Goal: Information Seeking & Learning: Learn about a topic

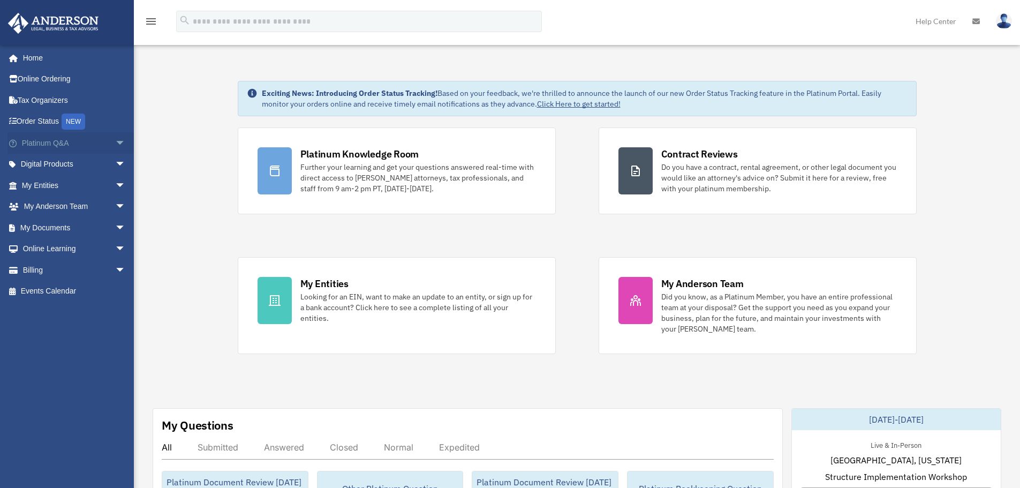
click at [115, 141] on span "arrow_drop_down" at bounding box center [125, 143] width 21 height 22
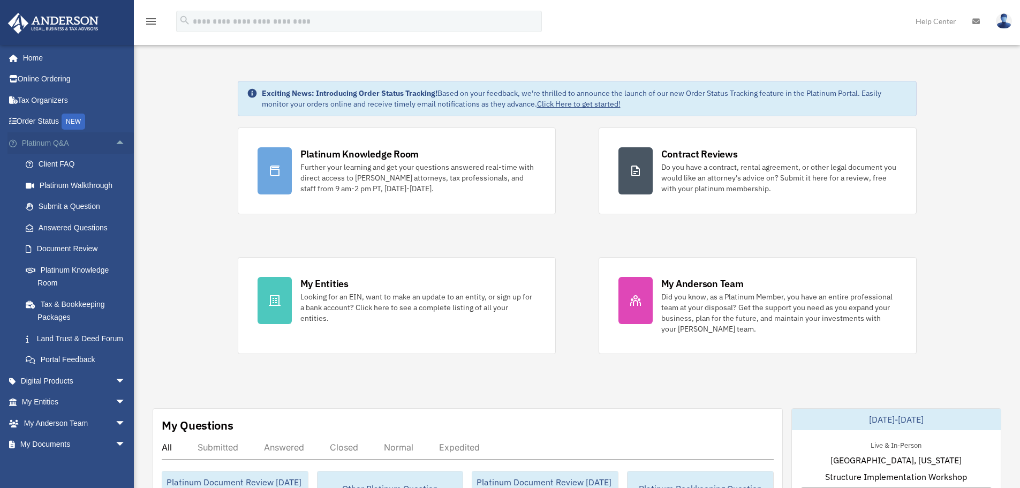
click at [115, 141] on span "arrow_drop_up" at bounding box center [125, 143] width 21 height 22
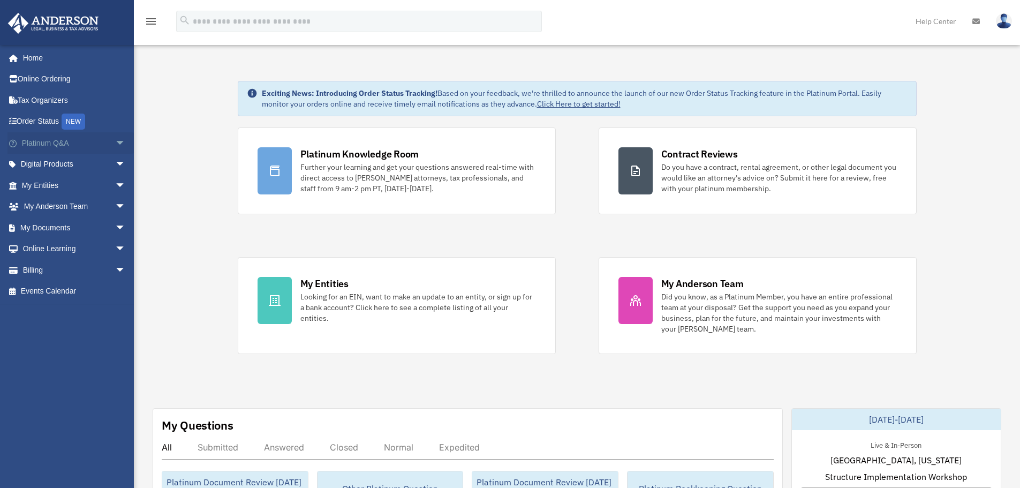
click at [115, 142] on span "arrow_drop_down" at bounding box center [125, 143] width 21 height 22
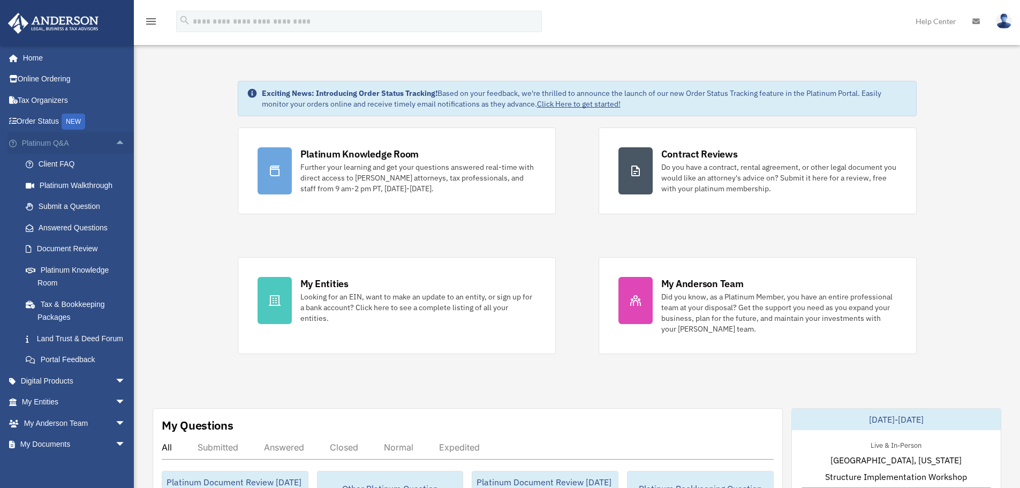
click at [115, 141] on span "arrow_drop_up" at bounding box center [125, 143] width 21 height 22
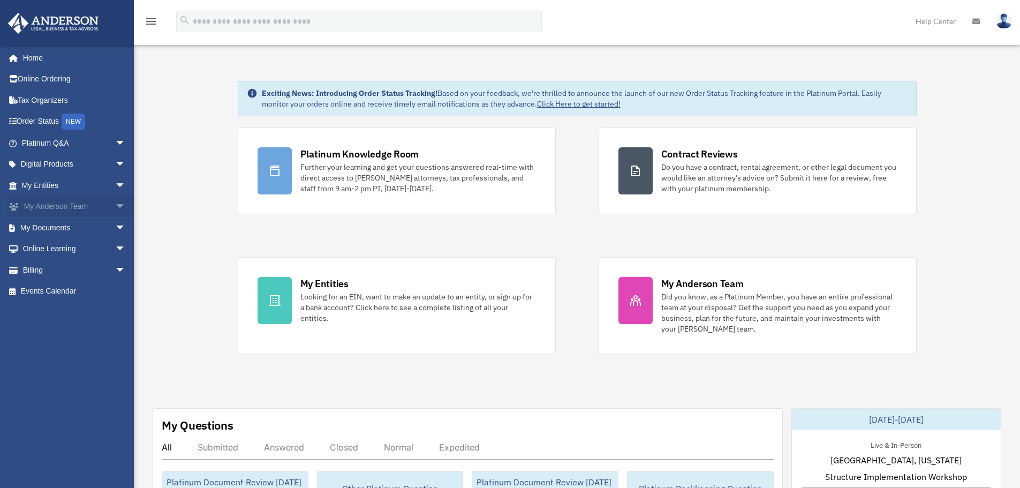
click at [116, 207] on span "arrow_drop_down" at bounding box center [125, 207] width 21 height 22
click at [115, 206] on span "arrow_drop_up" at bounding box center [125, 207] width 21 height 22
click at [117, 187] on span "arrow_drop_down" at bounding box center [125, 186] width 21 height 22
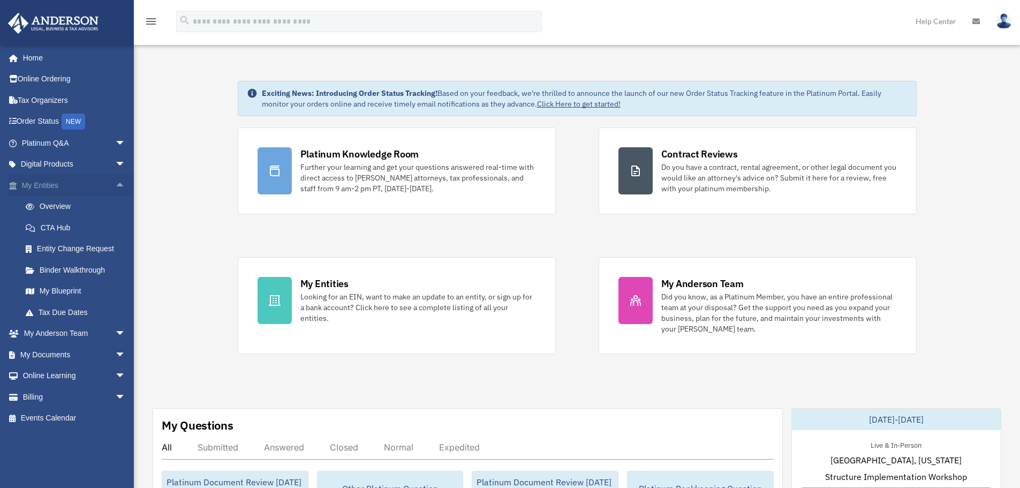
click at [117, 184] on span "arrow_drop_up" at bounding box center [125, 186] width 21 height 22
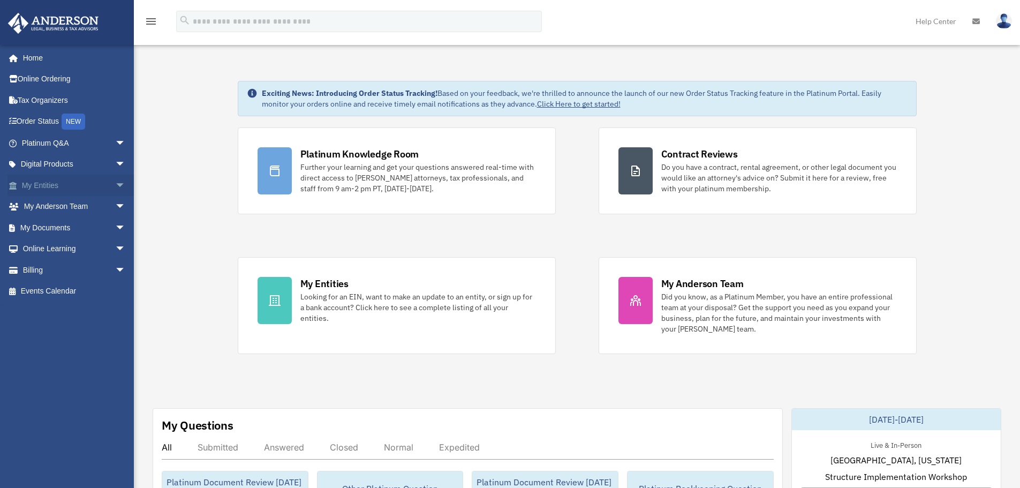
click at [115, 183] on span "arrow_drop_down" at bounding box center [125, 186] width 21 height 22
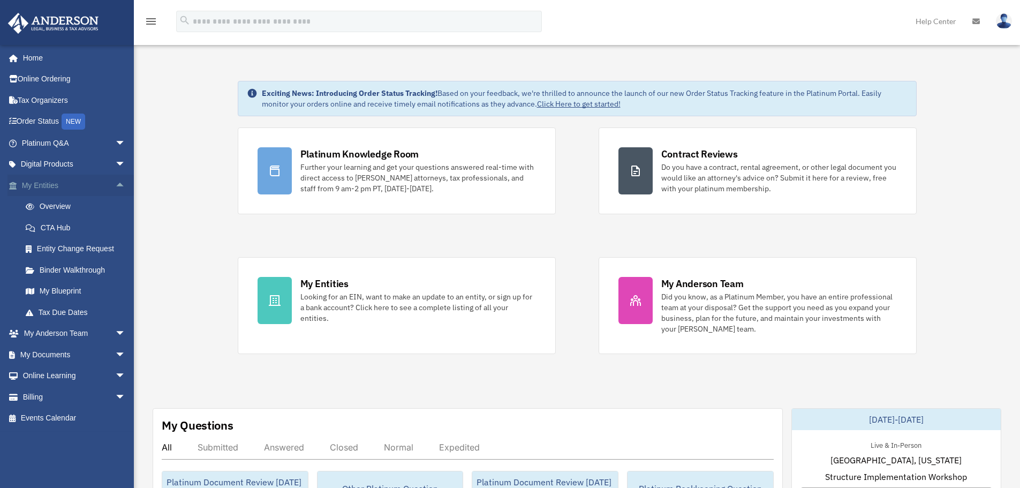
click at [115, 182] on span "arrow_drop_up" at bounding box center [125, 186] width 21 height 22
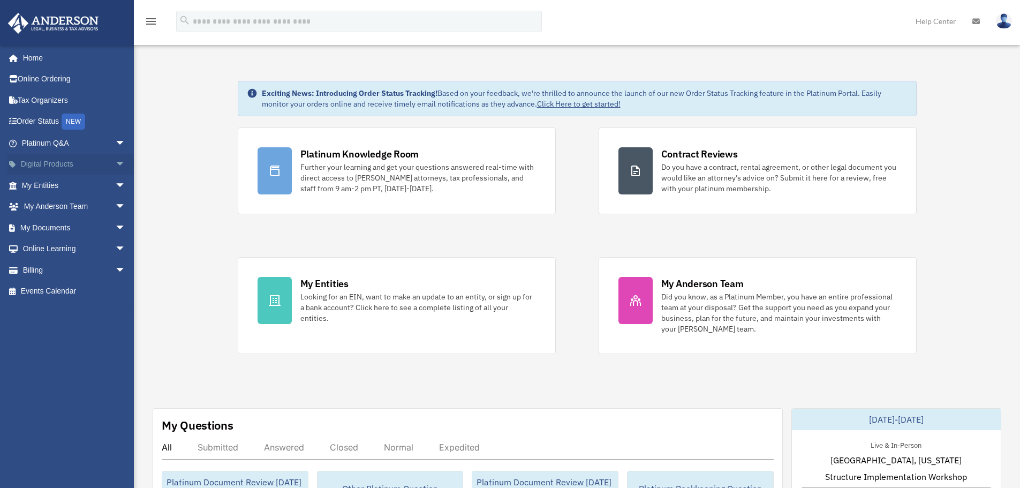
click at [115, 167] on span "arrow_drop_down" at bounding box center [125, 165] width 21 height 22
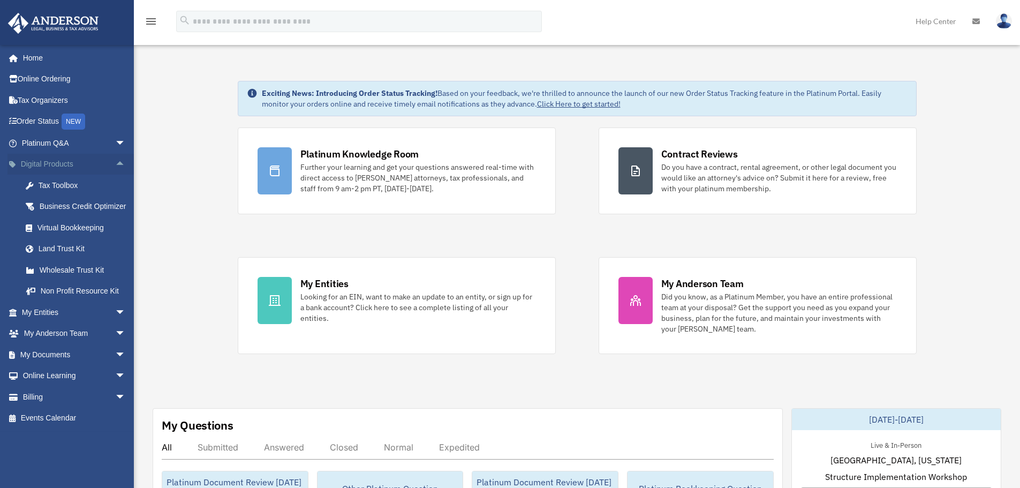
click at [115, 168] on span "arrow_drop_up" at bounding box center [125, 165] width 21 height 22
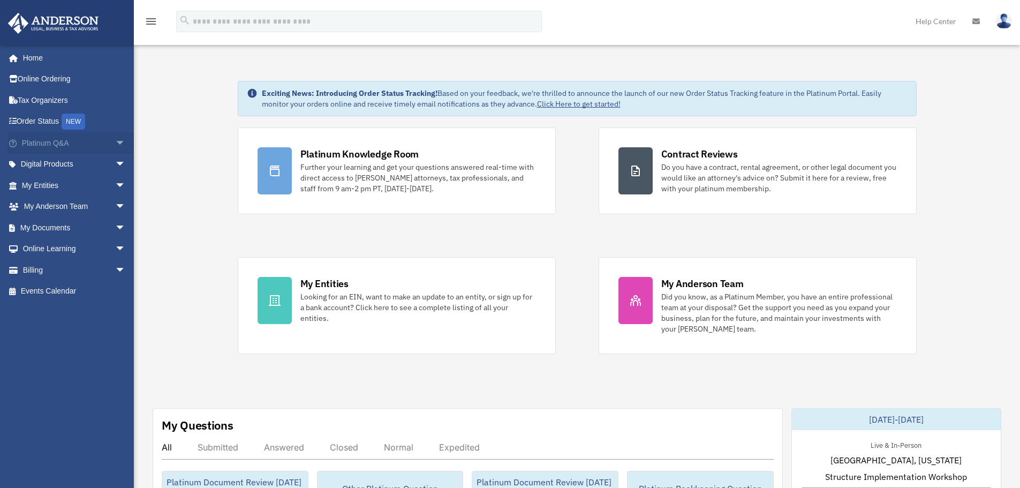
click at [115, 144] on span "arrow_drop_down" at bounding box center [125, 143] width 21 height 22
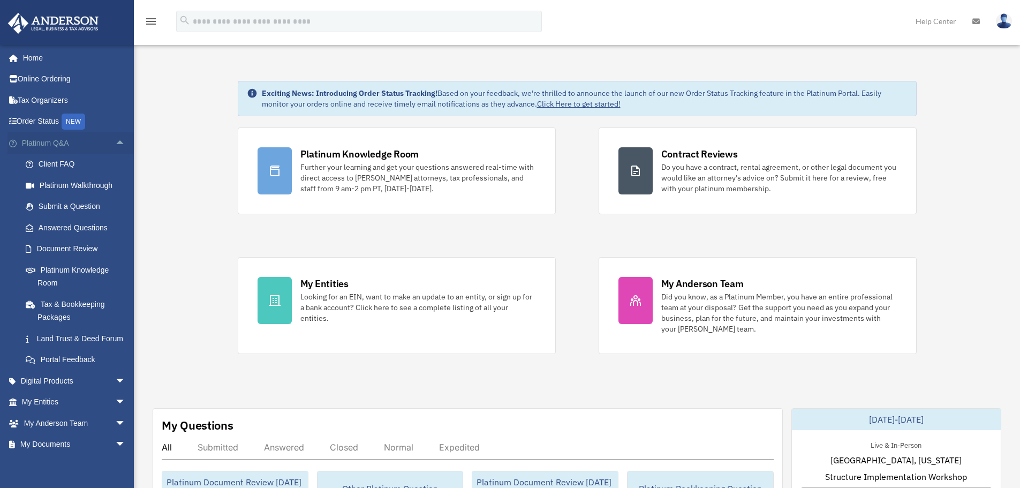
click at [115, 141] on span "arrow_drop_up" at bounding box center [125, 143] width 21 height 22
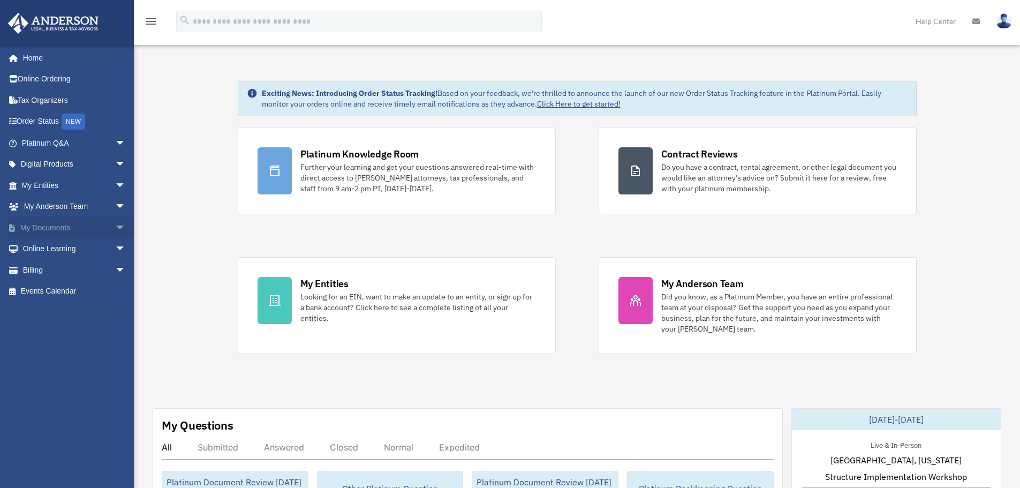
click at [117, 228] on span "arrow_drop_down" at bounding box center [125, 228] width 21 height 22
click at [115, 227] on span "arrow_drop_up" at bounding box center [125, 228] width 21 height 22
click at [115, 241] on span "arrow_drop_down" at bounding box center [125, 249] width 21 height 22
click at [115, 244] on span "arrow_drop_up" at bounding box center [125, 249] width 21 height 22
click at [115, 263] on span "arrow_drop_down" at bounding box center [125, 270] width 21 height 22
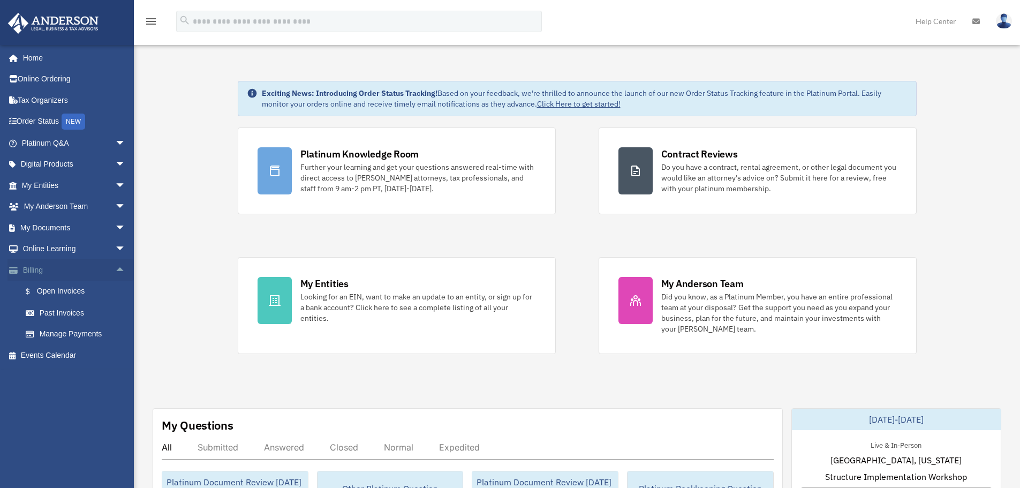
click at [117, 269] on span "arrow_drop_up" at bounding box center [125, 270] width 21 height 22
click at [116, 145] on span "arrow_drop_down" at bounding box center [125, 143] width 21 height 22
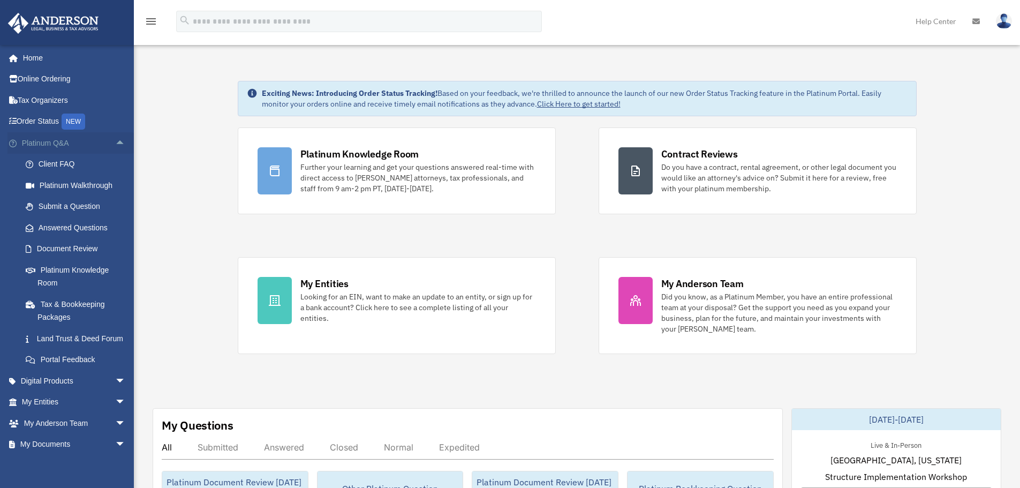
click at [115, 143] on span "arrow_drop_up" at bounding box center [125, 143] width 21 height 22
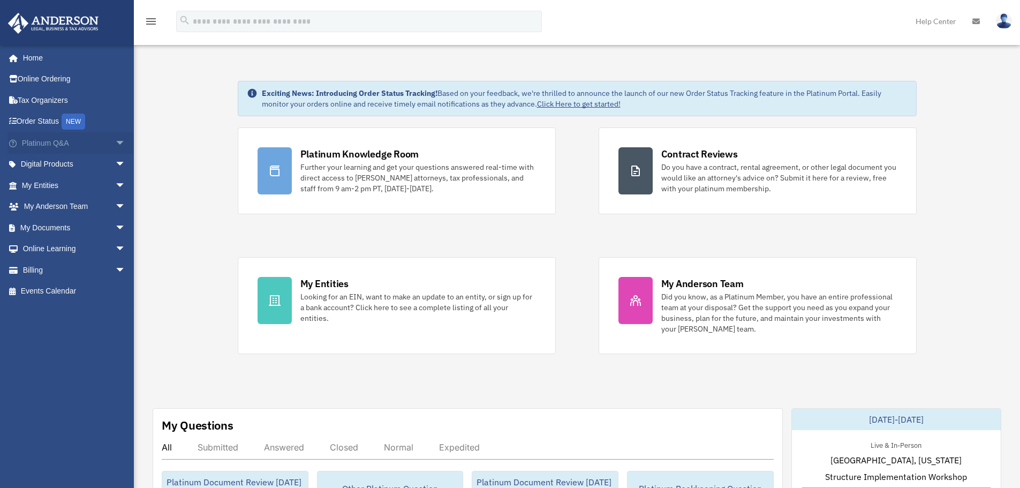
click at [117, 140] on span "arrow_drop_down" at bounding box center [125, 143] width 21 height 22
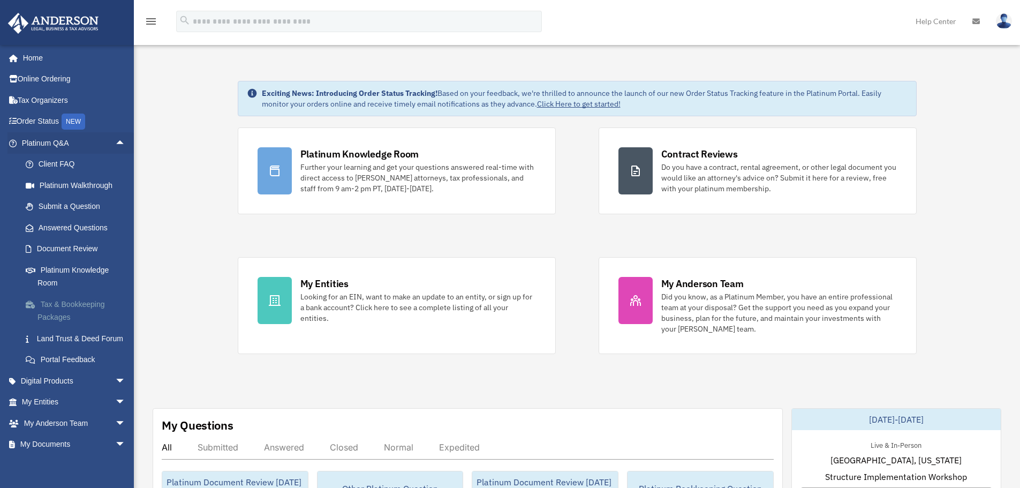
click at [93, 301] on link "Tax & Bookkeeping Packages" at bounding box center [78, 311] width 127 height 34
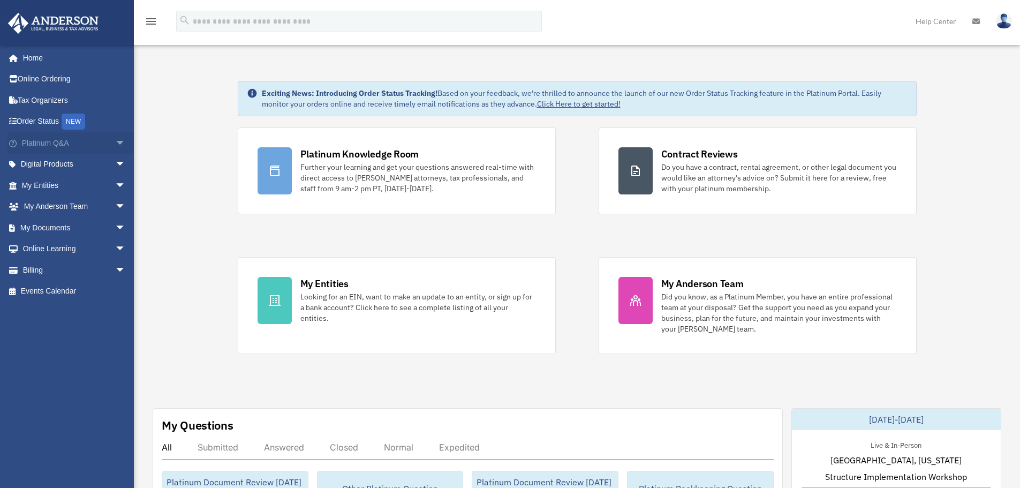
click at [117, 145] on span "arrow_drop_down" at bounding box center [125, 143] width 21 height 22
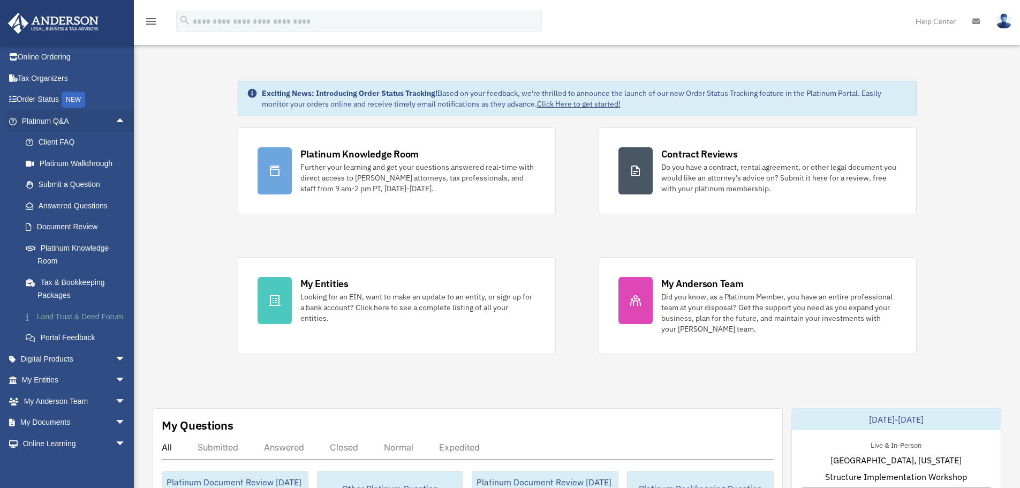
scroll to position [82, 0]
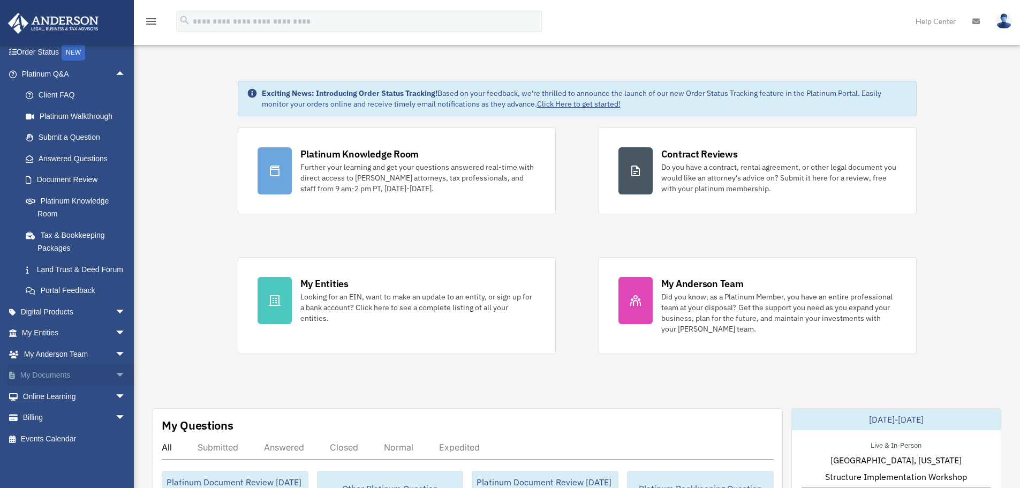
click at [102, 376] on link "My Documents arrow_drop_down" at bounding box center [74, 375] width 134 height 21
click at [115, 374] on span "arrow_drop_down" at bounding box center [125, 376] width 21 height 22
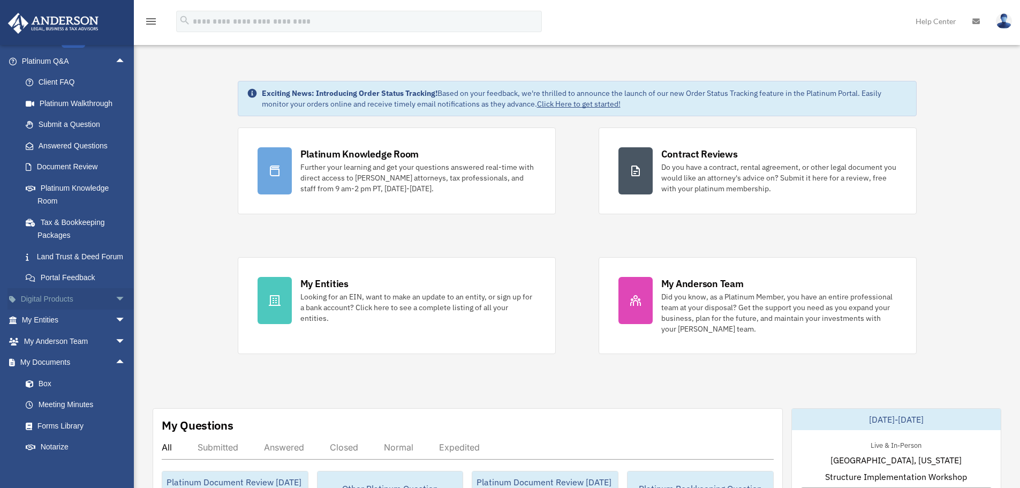
scroll to position [124, 0]
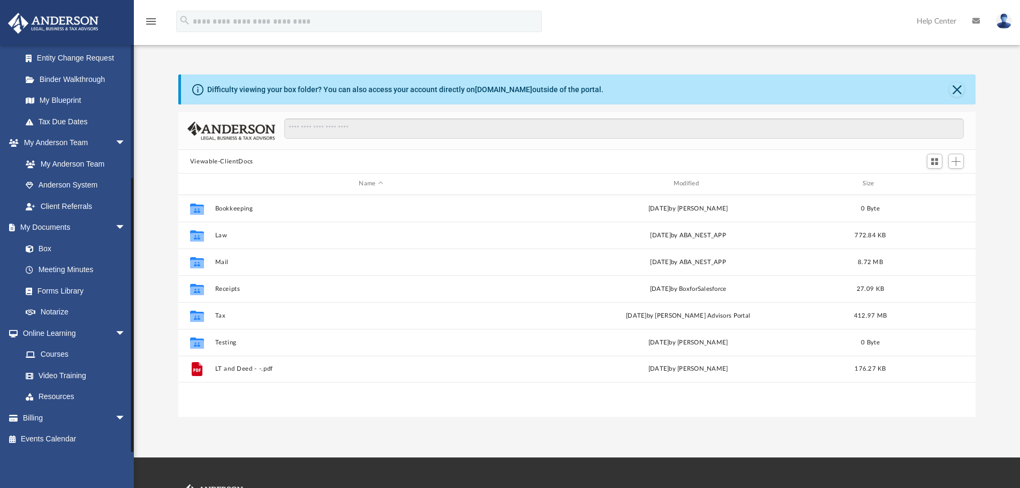
scroll to position [38, 0]
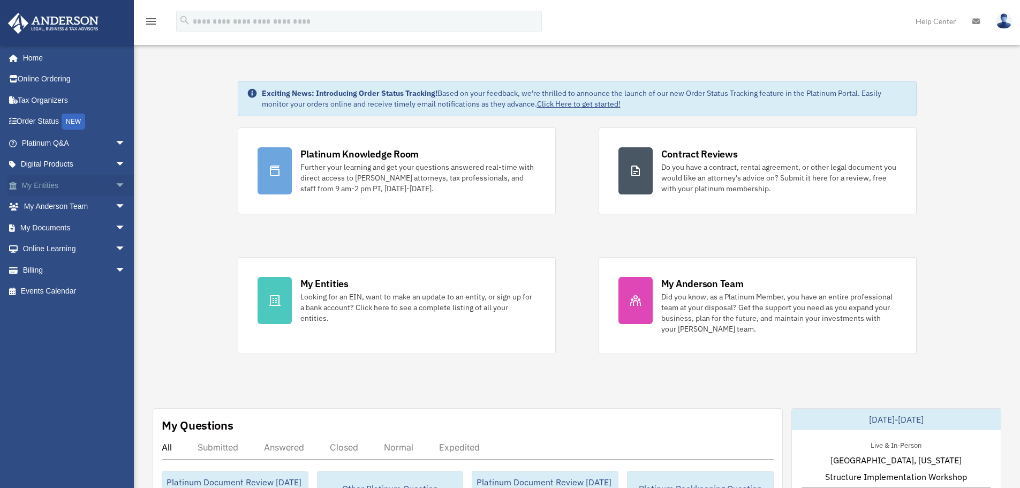
click at [118, 190] on span "arrow_drop_down" at bounding box center [125, 186] width 21 height 22
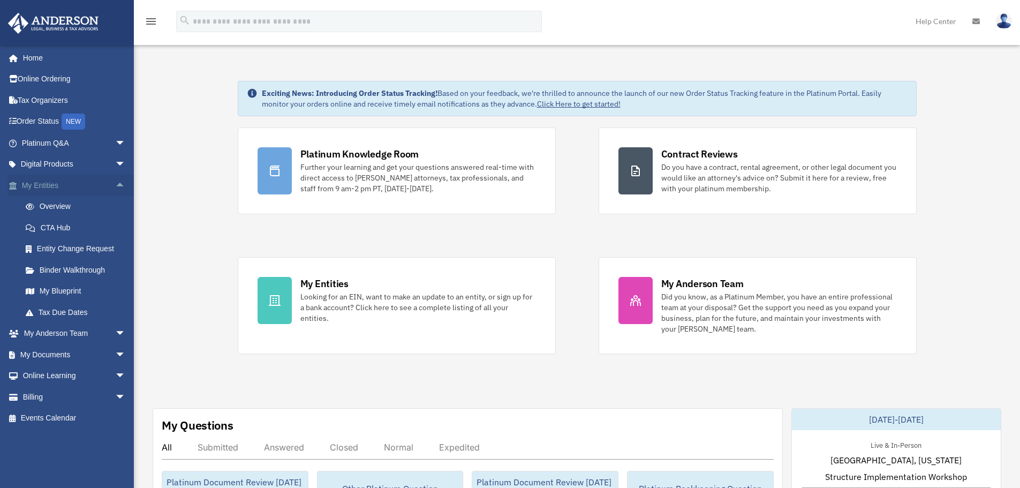
click at [115, 187] on span "arrow_drop_up" at bounding box center [125, 186] width 21 height 22
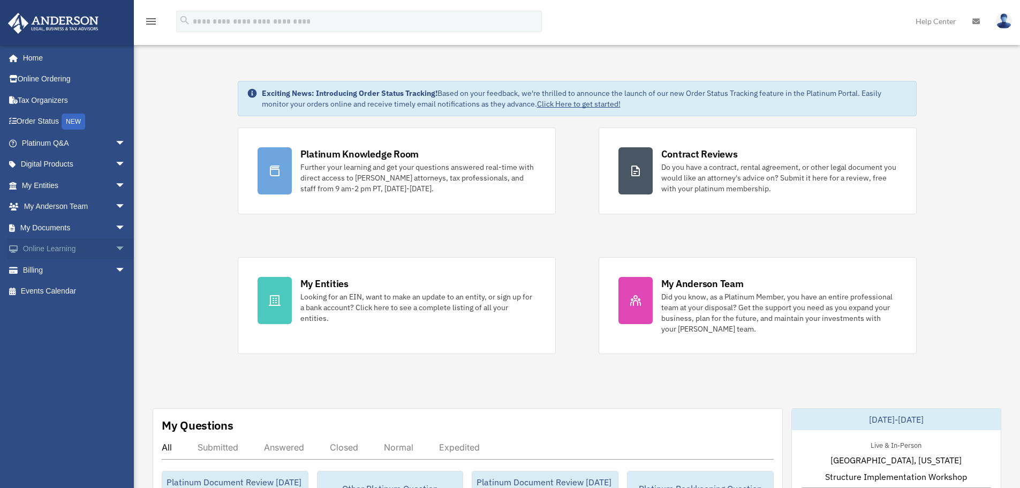
click at [115, 242] on span "arrow_drop_down" at bounding box center [125, 249] width 21 height 22
click at [115, 245] on span "arrow_drop_up" at bounding box center [125, 249] width 21 height 22
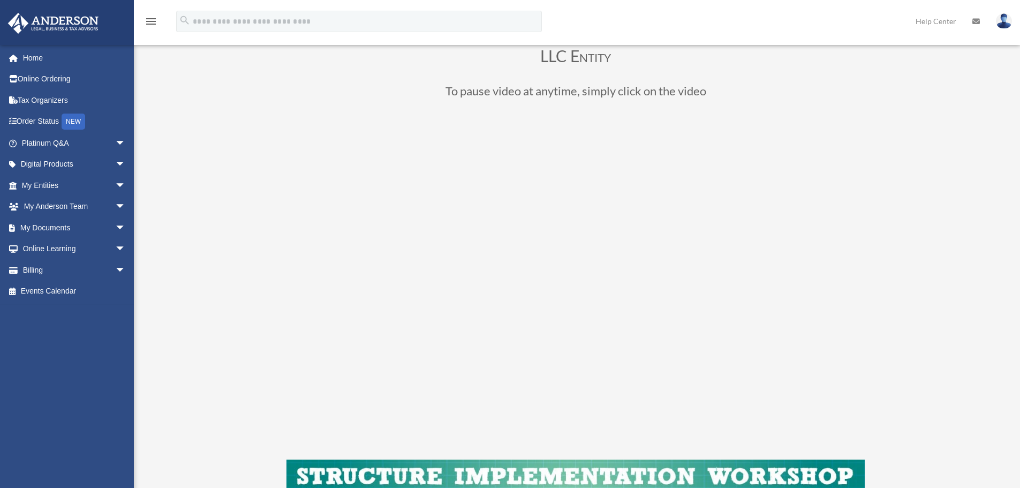
scroll to position [54, 0]
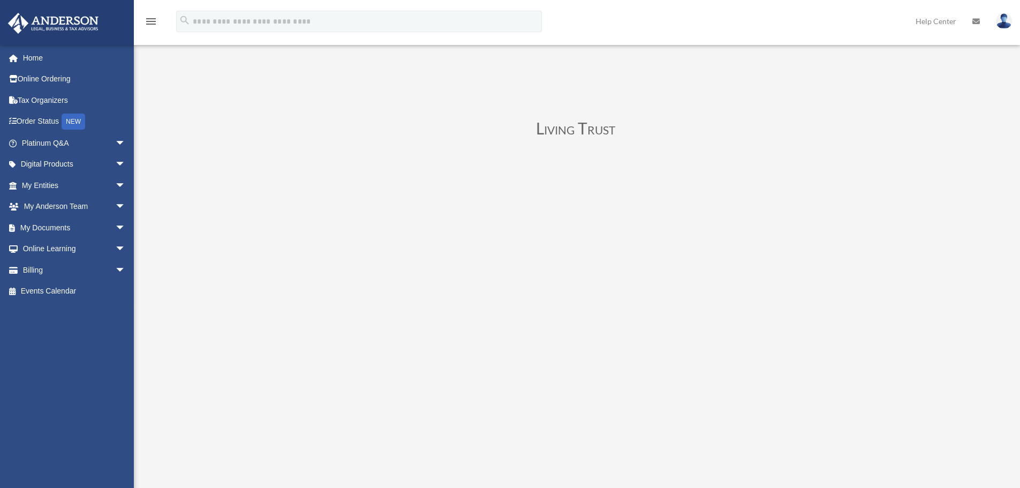
scroll to position [54, 0]
click at [548, 153] on div "Corporate Entity To pause video at anytime, simply click on the video." at bounding box center [576, 372] width 578 height 504
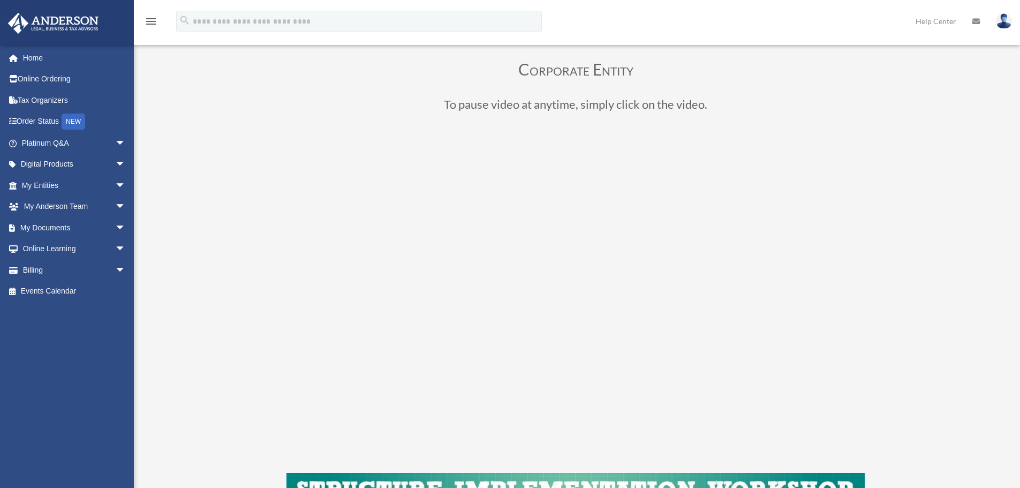
scroll to position [161, 0]
